Goal: Information Seeking & Learning: Learn about a topic

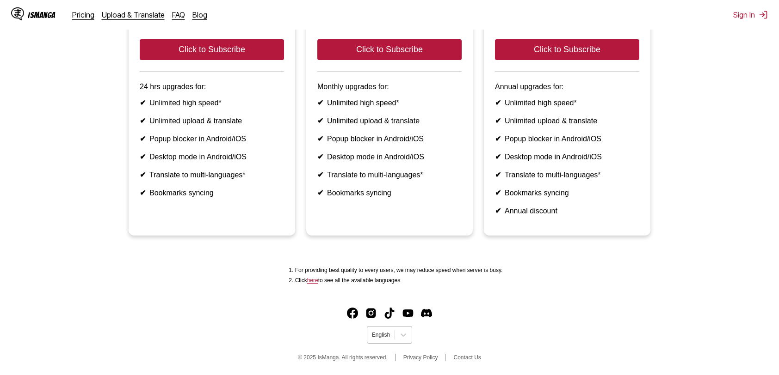
click at [394, 338] on div "English" at bounding box center [380, 335] width 27 height 12
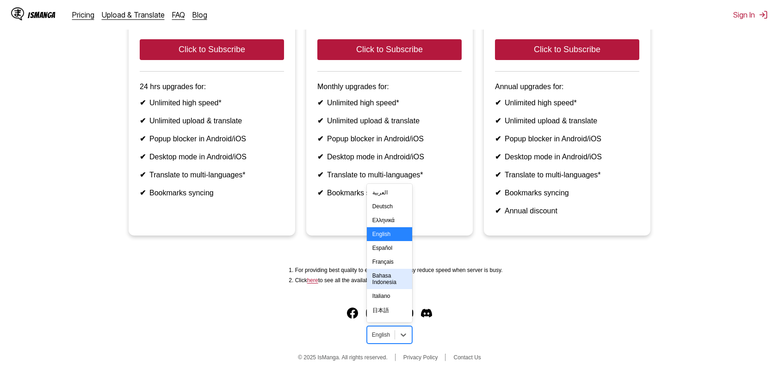
scroll to position [215, 0]
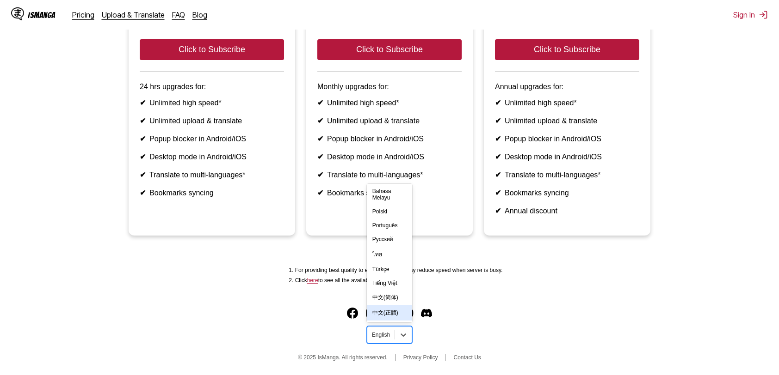
click at [393, 306] on div "中文(正體)" at bounding box center [389, 313] width 45 height 15
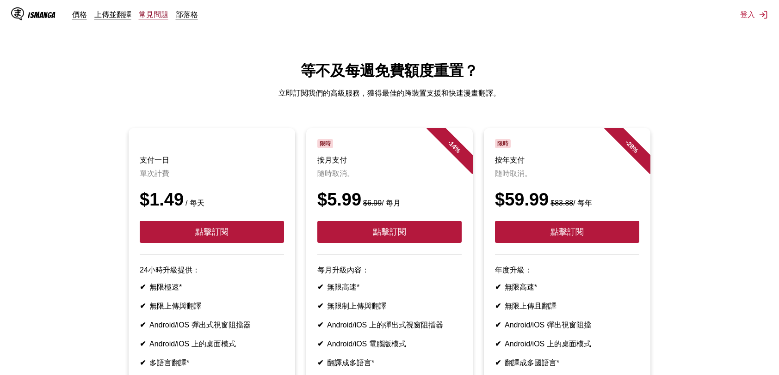
click at [156, 16] on link "常見問題" at bounding box center [154, 14] width 30 height 9
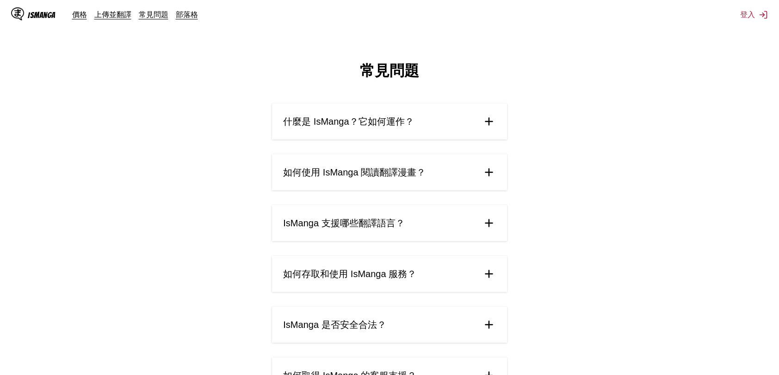
click at [389, 128] on span "什麼是 IsManga？它如何運作？" at bounding box center [348, 122] width 130 height 12
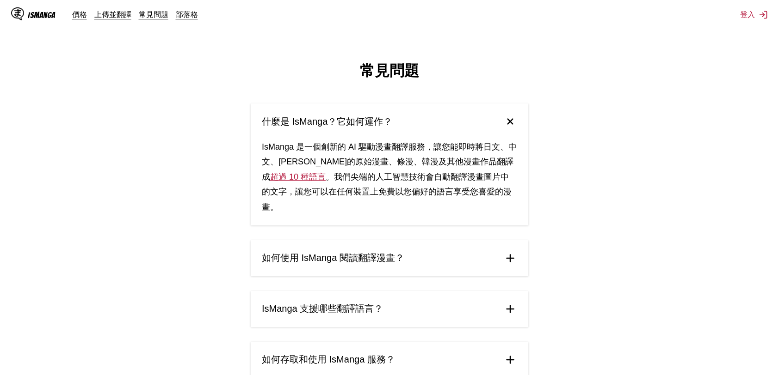
click at [380, 260] on span "如何使用 IsManga 閱讀翻譯漫畫？" at bounding box center [333, 258] width 142 height 12
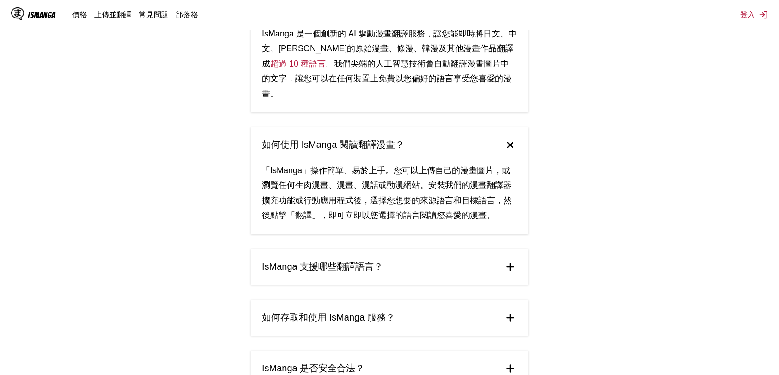
scroll to position [123, 0]
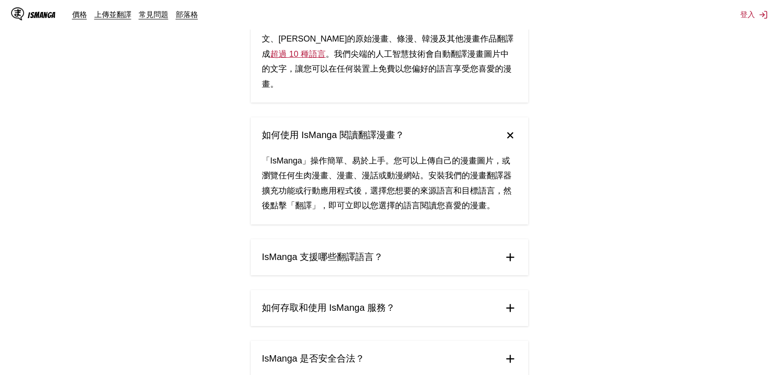
click at [398, 264] on summary "IsManga 支援哪些翻譯語言？" at bounding box center [389, 257] width 277 height 36
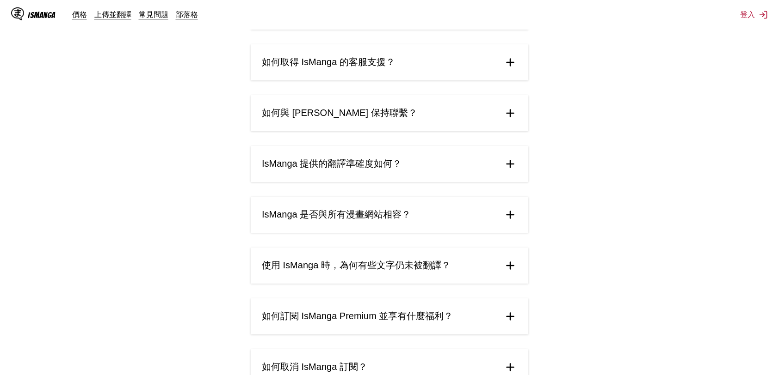
scroll to position [555, 0]
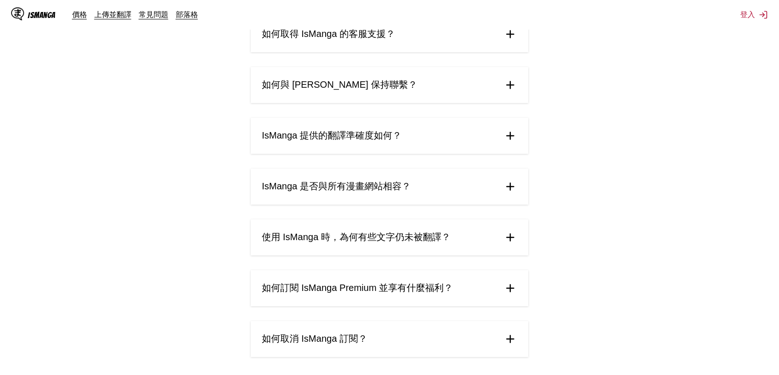
click at [389, 154] on summary "IsManga 提供的翻譯準確度如何？" at bounding box center [389, 136] width 277 height 36
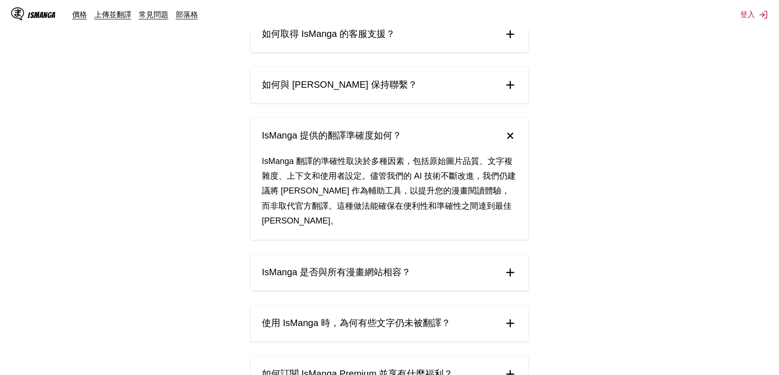
click at [400, 142] on span "IsManga 提供的翻譯準確度如何？" at bounding box center [332, 135] width 140 height 12
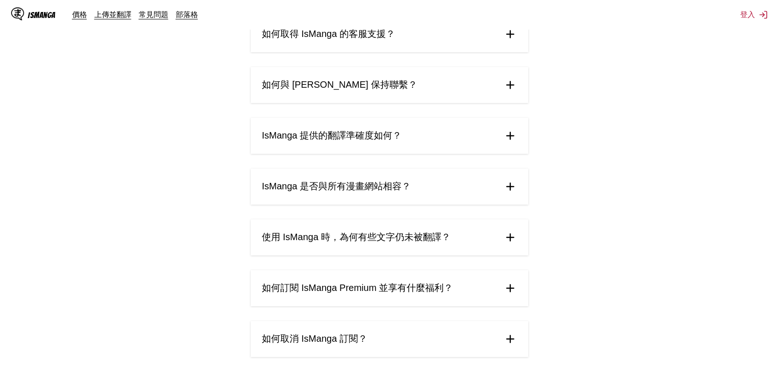
scroll to position [678, 0]
